Goal: Find specific page/section: Find specific page/section

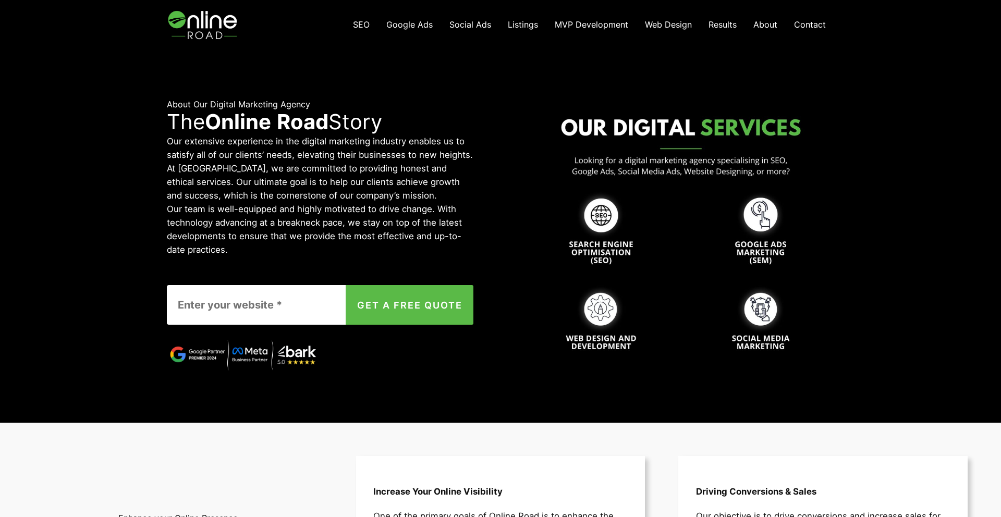
click at [187, 23] on img at bounding box center [204, 25] width 74 height 50
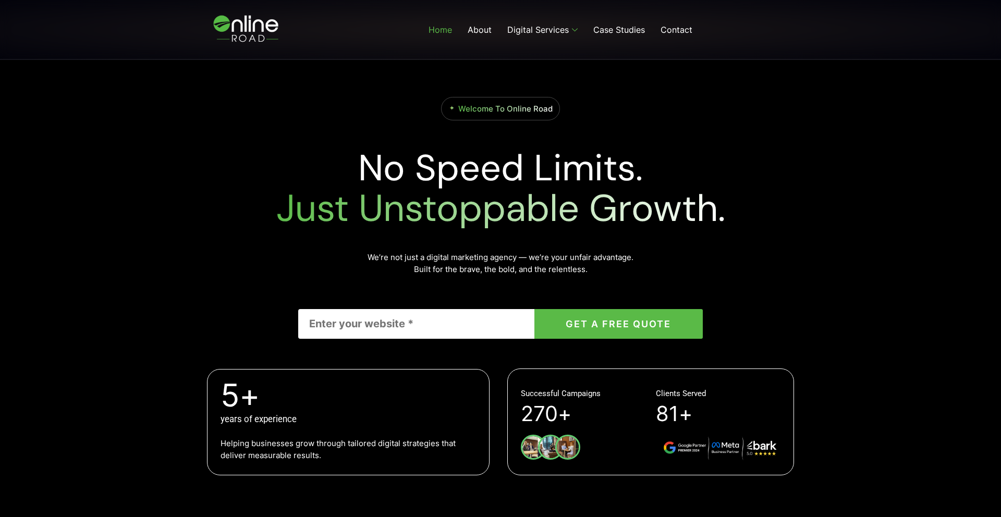
click at [237, 31] on img at bounding box center [247, 29] width 88 height 49
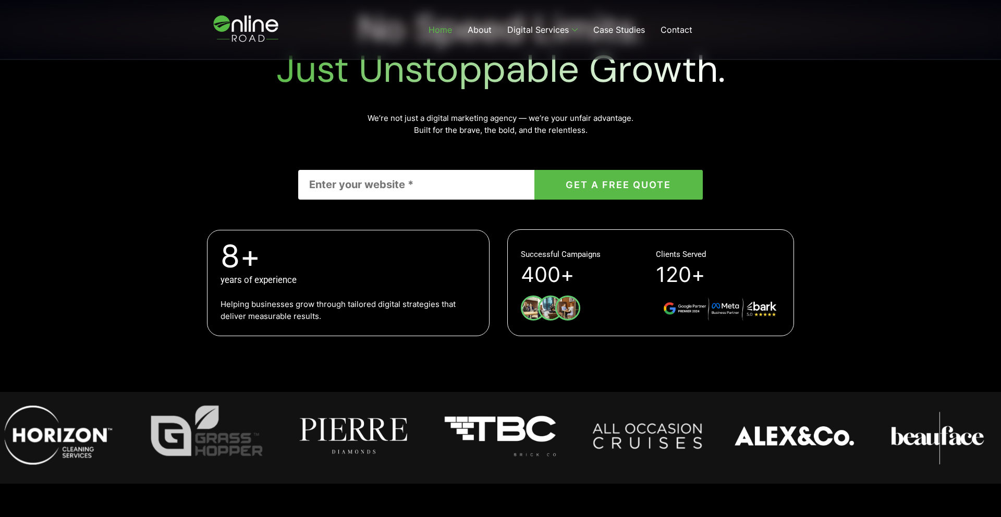
scroll to position [235, 0]
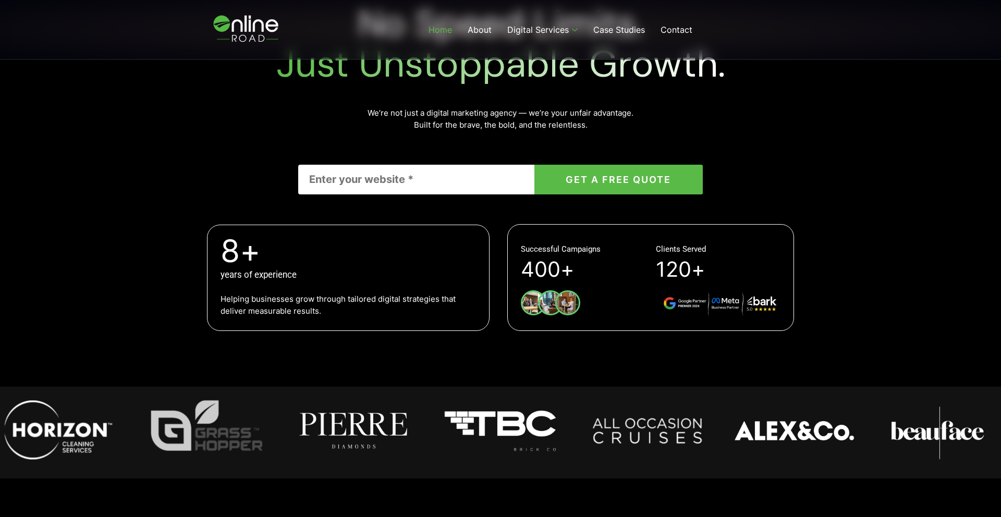
click at [605, 179] on button "GET A FREE QUOTE" at bounding box center [619, 180] width 168 height 30
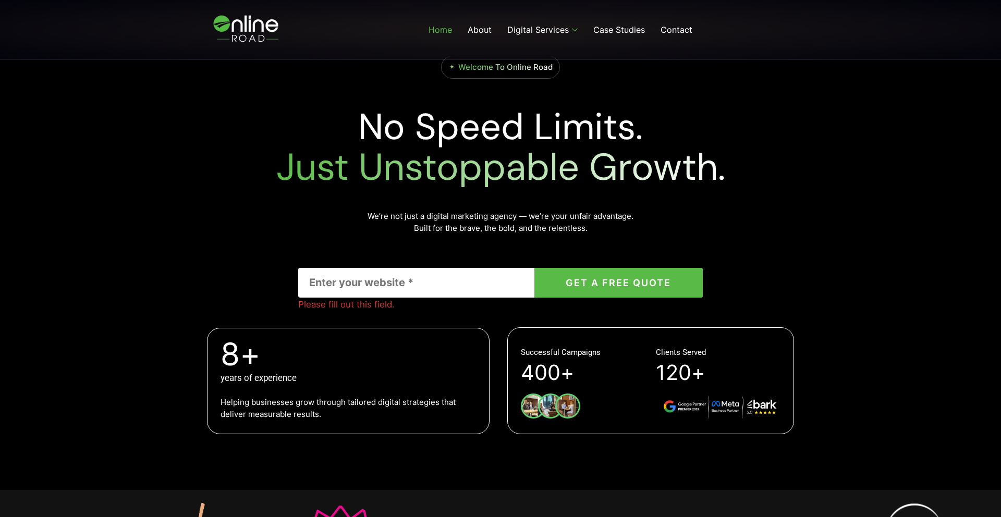
scroll to position [0, 0]
